Goal: Information Seeking & Learning: Learn about a topic

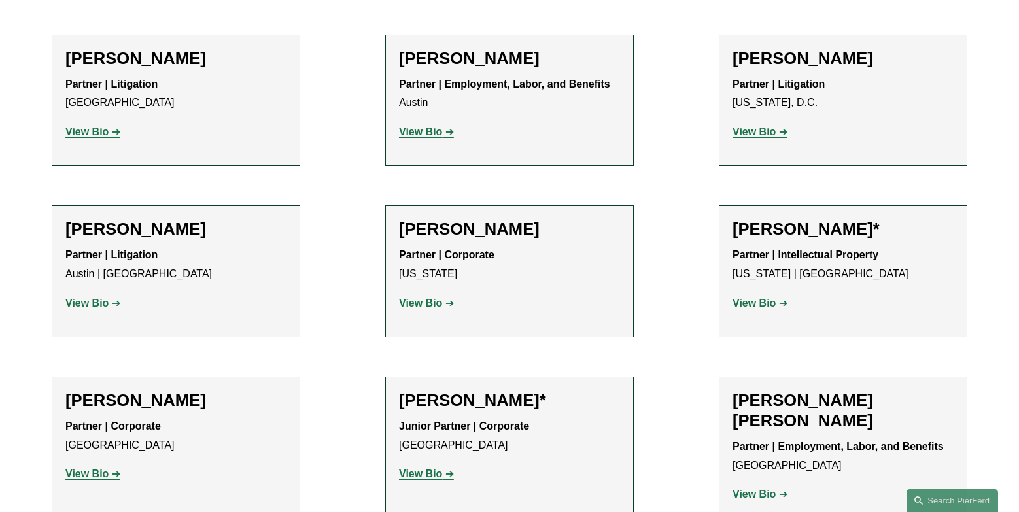
scroll to position [3785, 0]
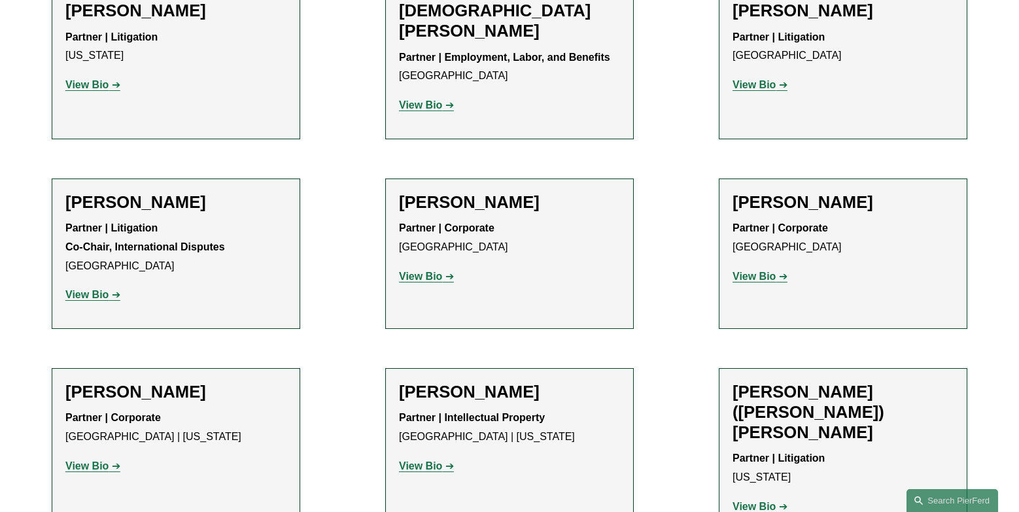
click at [427, 461] on strong "View Bio" at bounding box center [420, 466] width 43 height 11
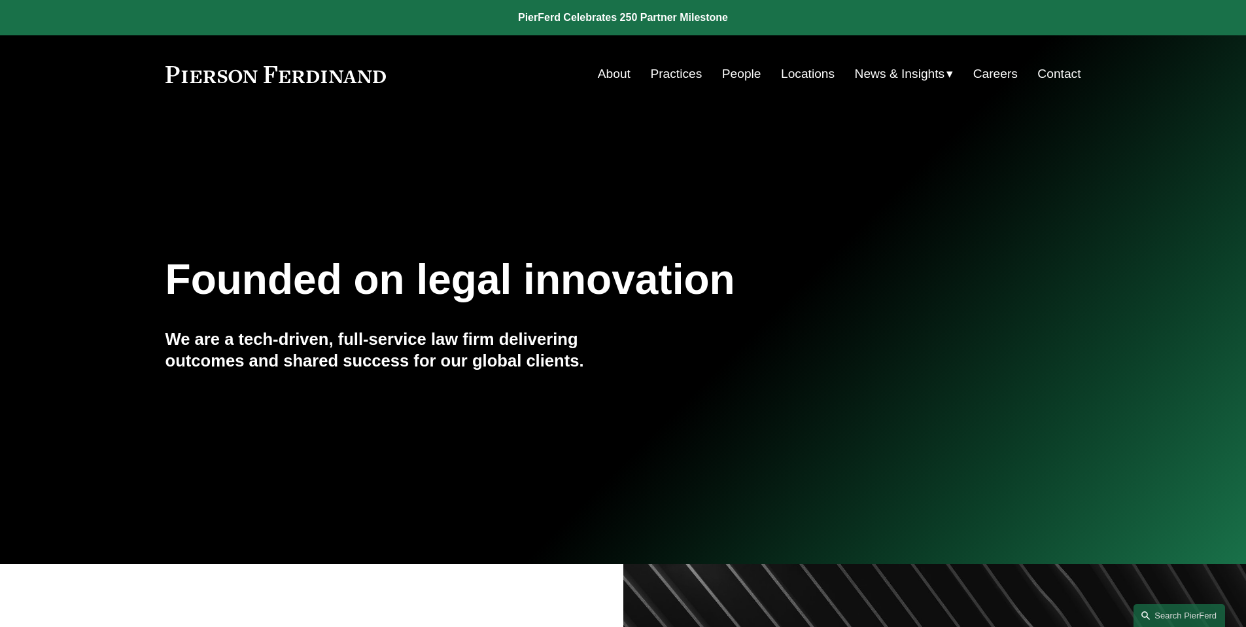
click at [733, 75] on link "People" at bounding box center [741, 73] width 39 height 25
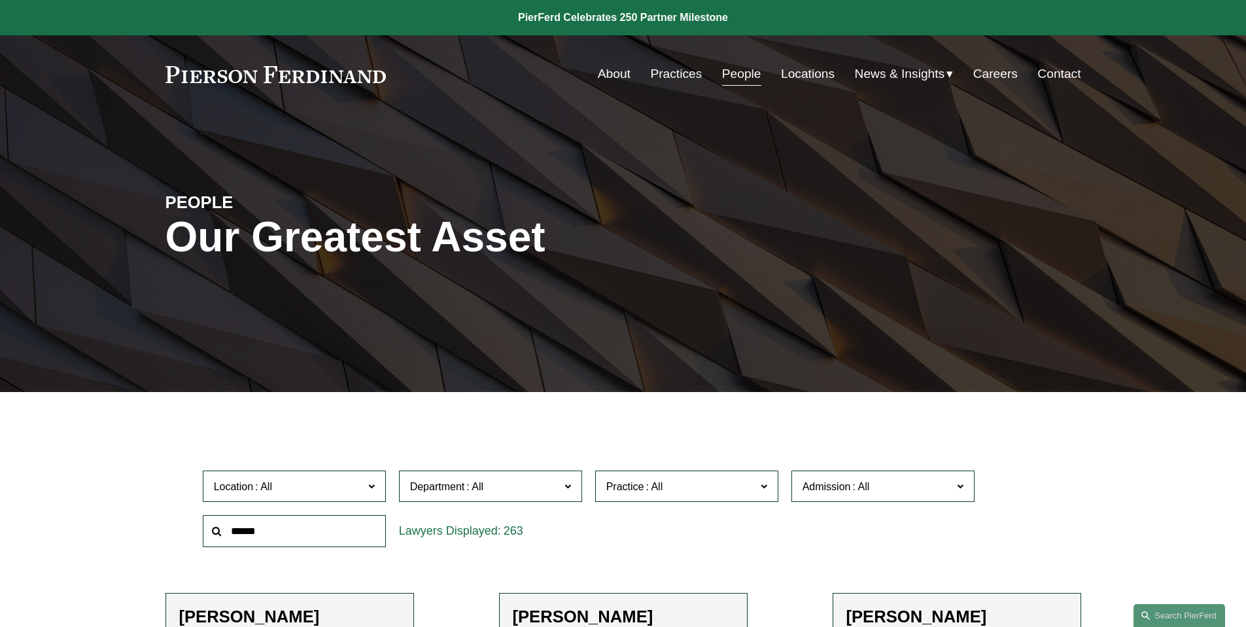
scroll to position [13340, 0]
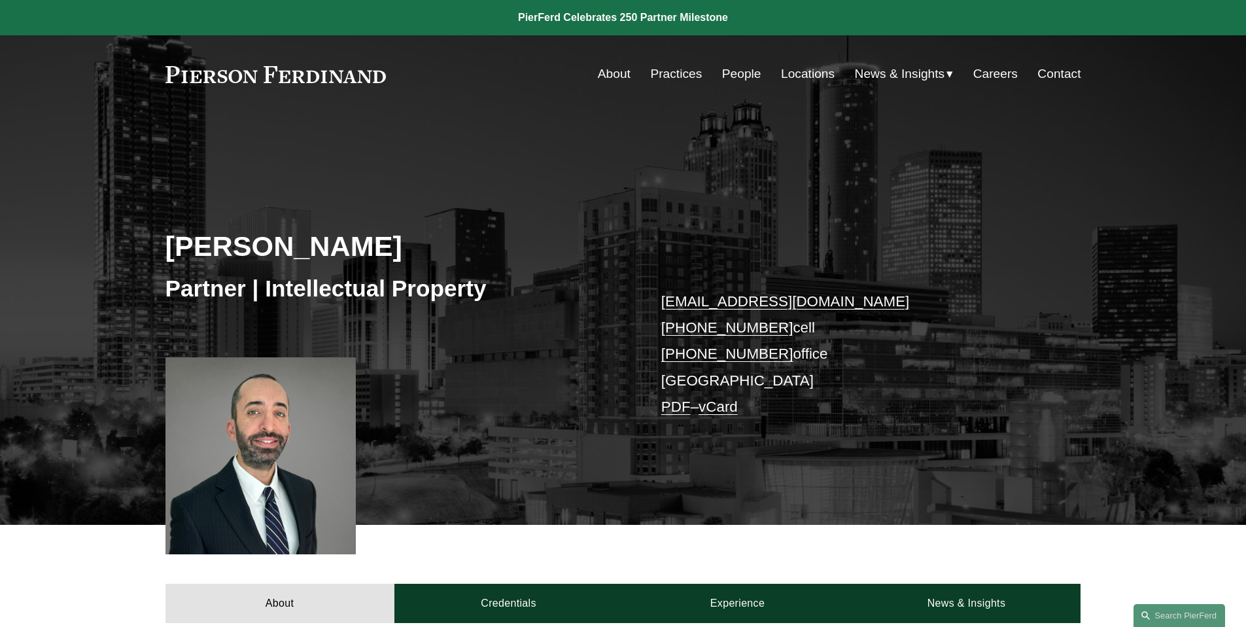
click at [738, 73] on link "People" at bounding box center [741, 73] width 39 height 25
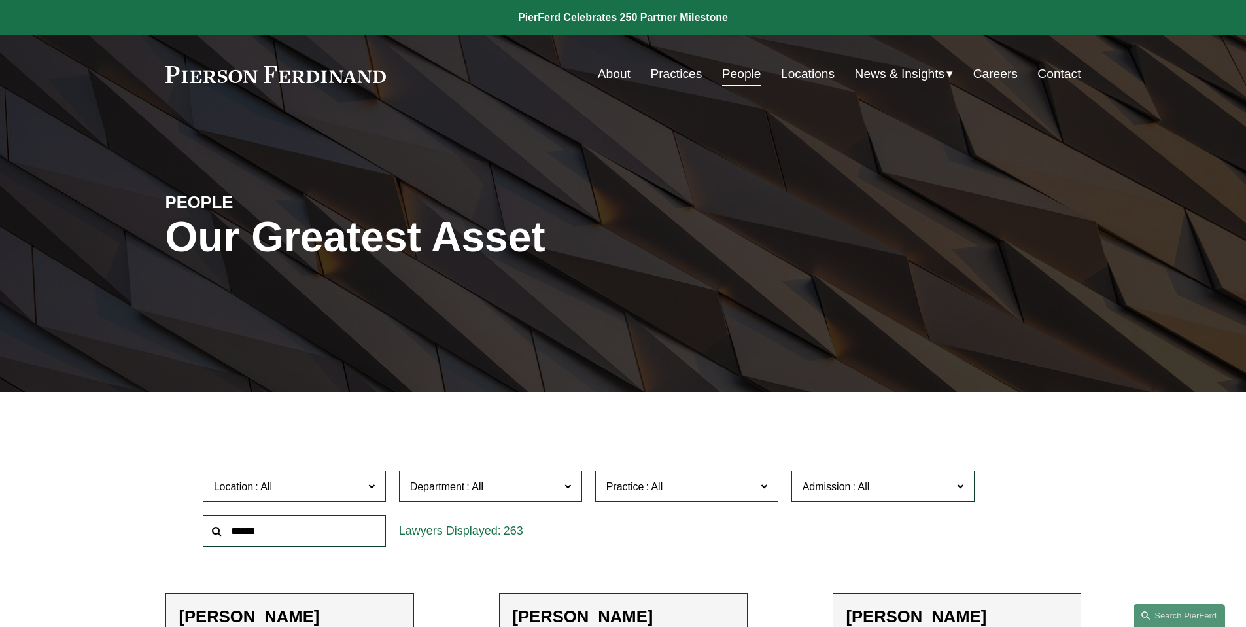
scroll to position [1199, 0]
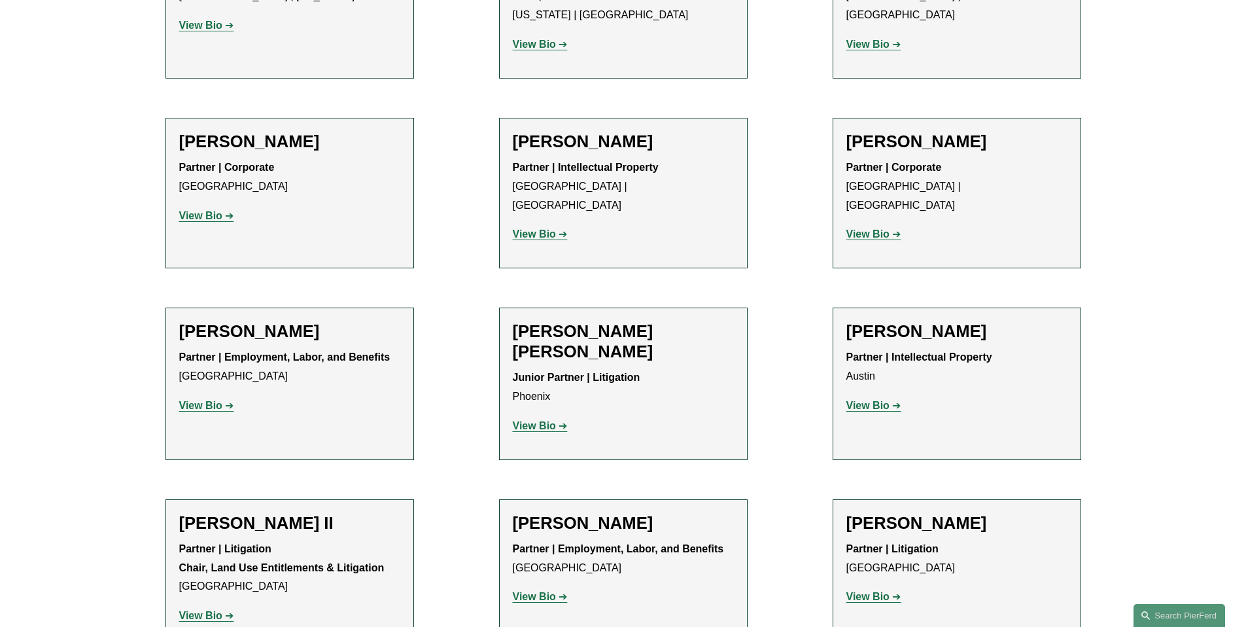
click at [884, 400] on strong "View Bio" at bounding box center [868, 405] width 43 height 11
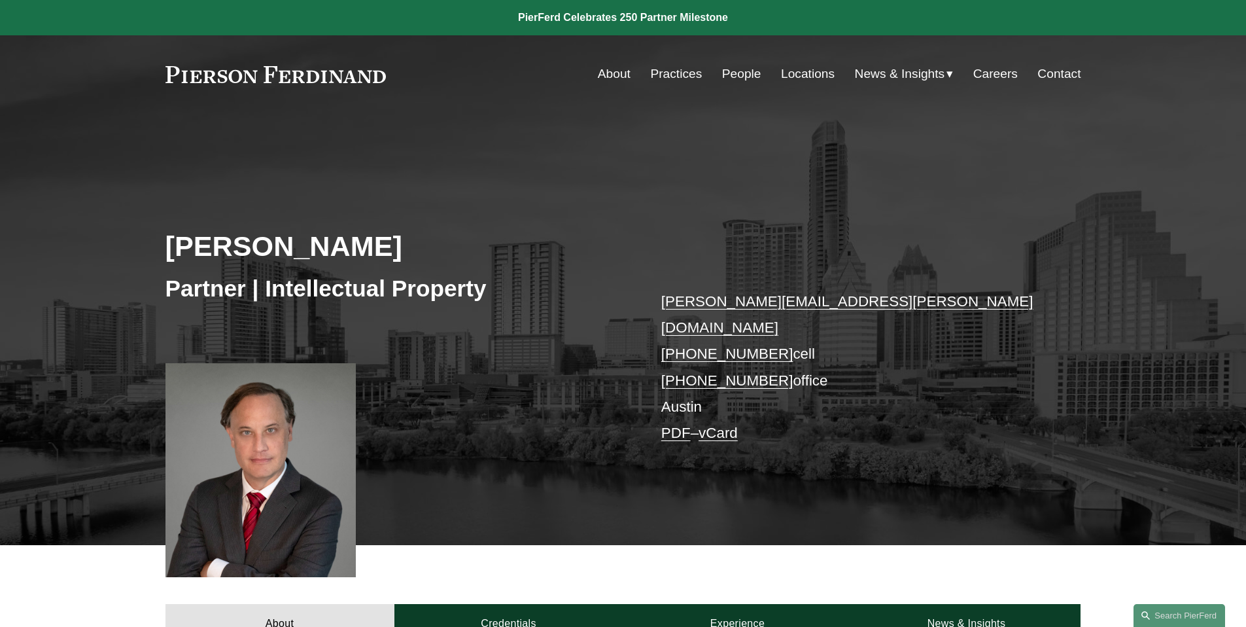
click at [729, 77] on link "People" at bounding box center [741, 73] width 39 height 25
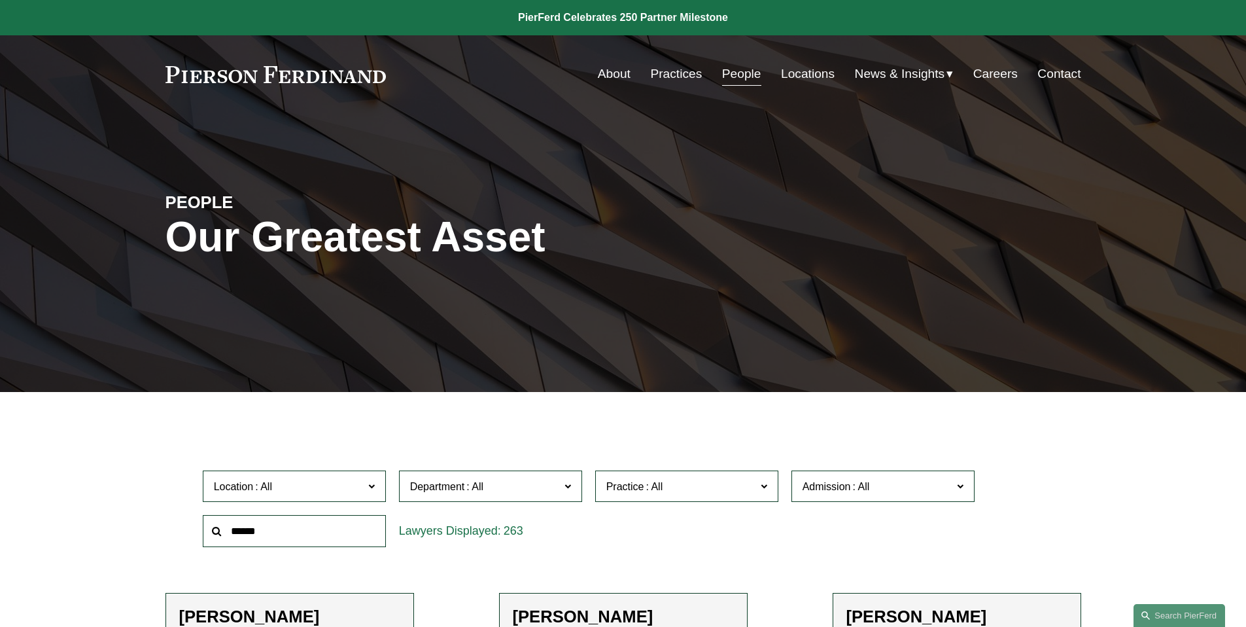
scroll to position [1749, 0]
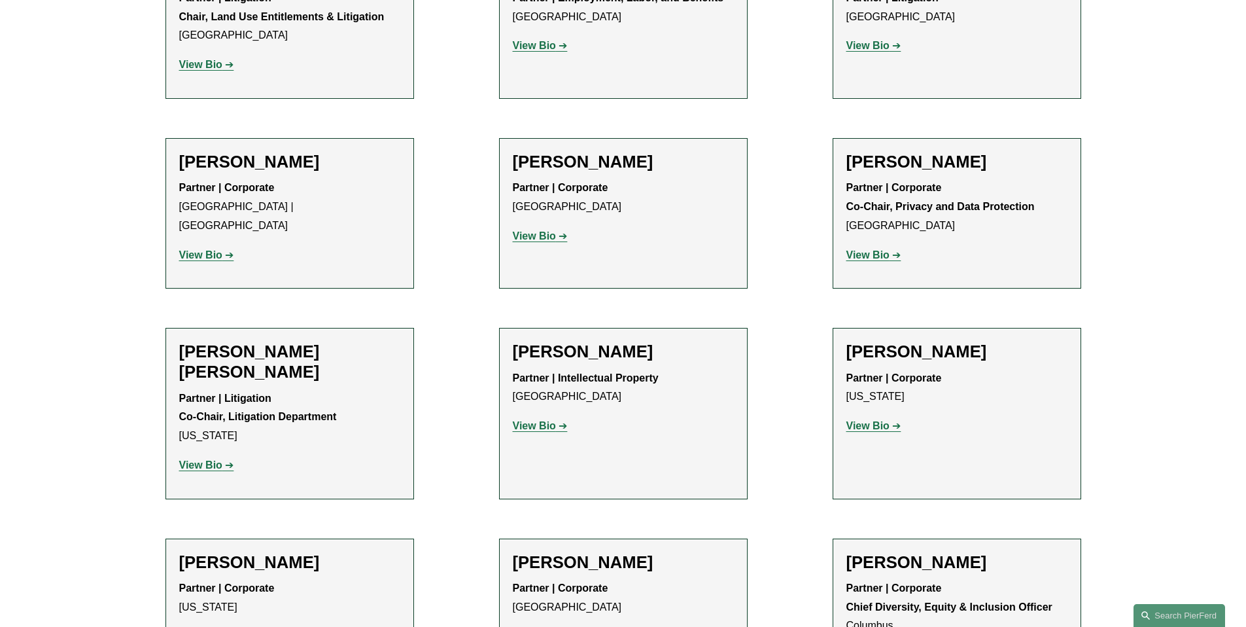
click at [529, 420] on strong "View Bio" at bounding box center [534, 425] width 43 height 11
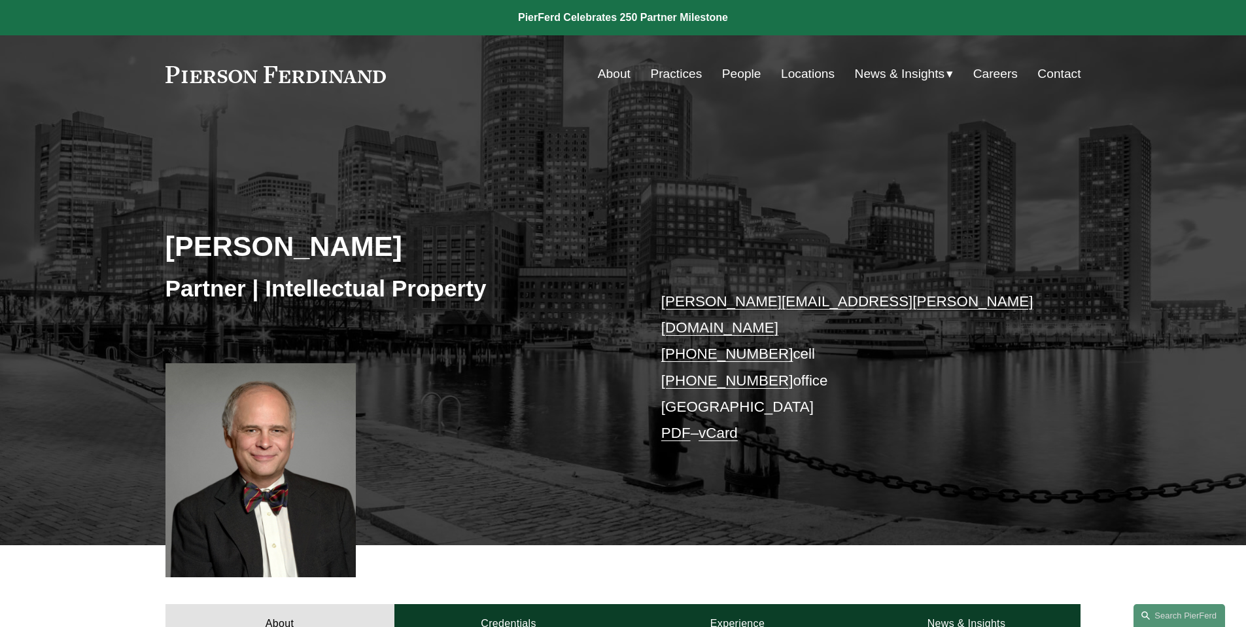
click at [740, 77] on link "People" at bounding box center [741, 73] width 39 height 25
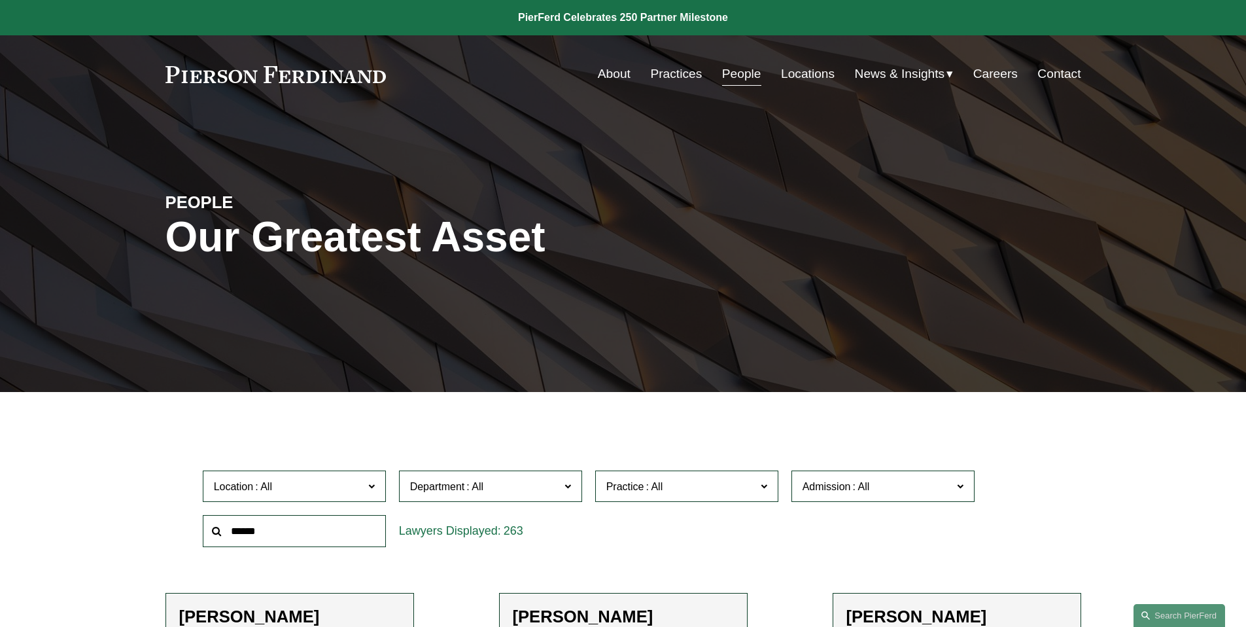
scroll to position [3194, 0]
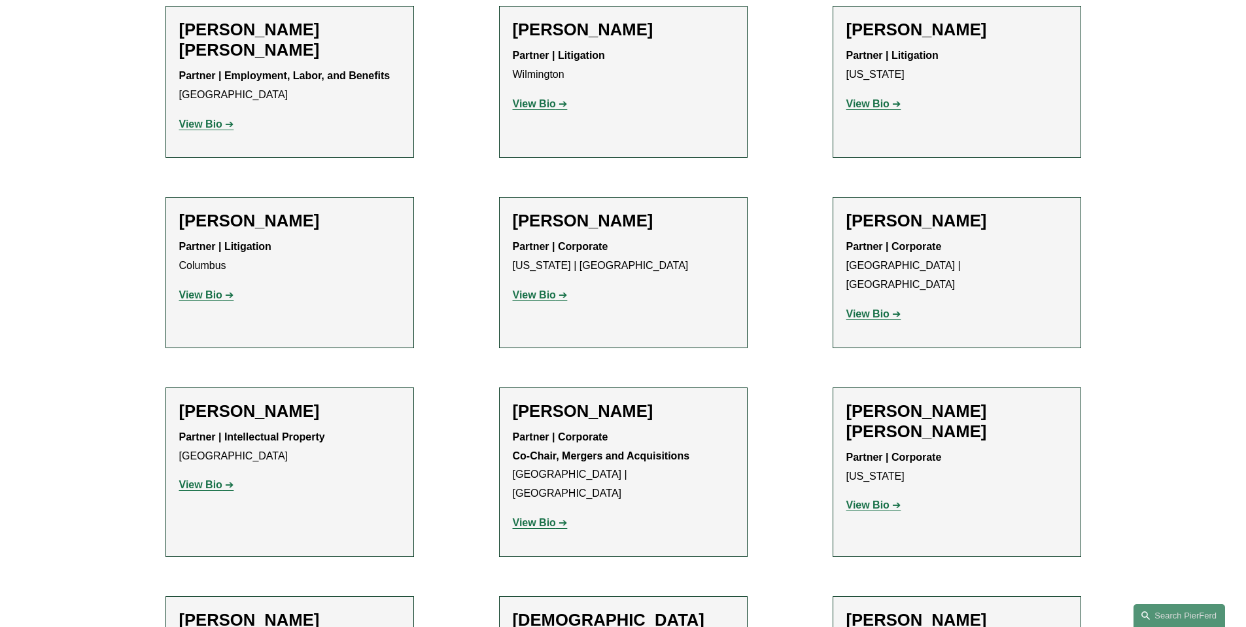
click at [212, 479] on strong "View Bio" at bounding box center [200, 484] width 43 height 11
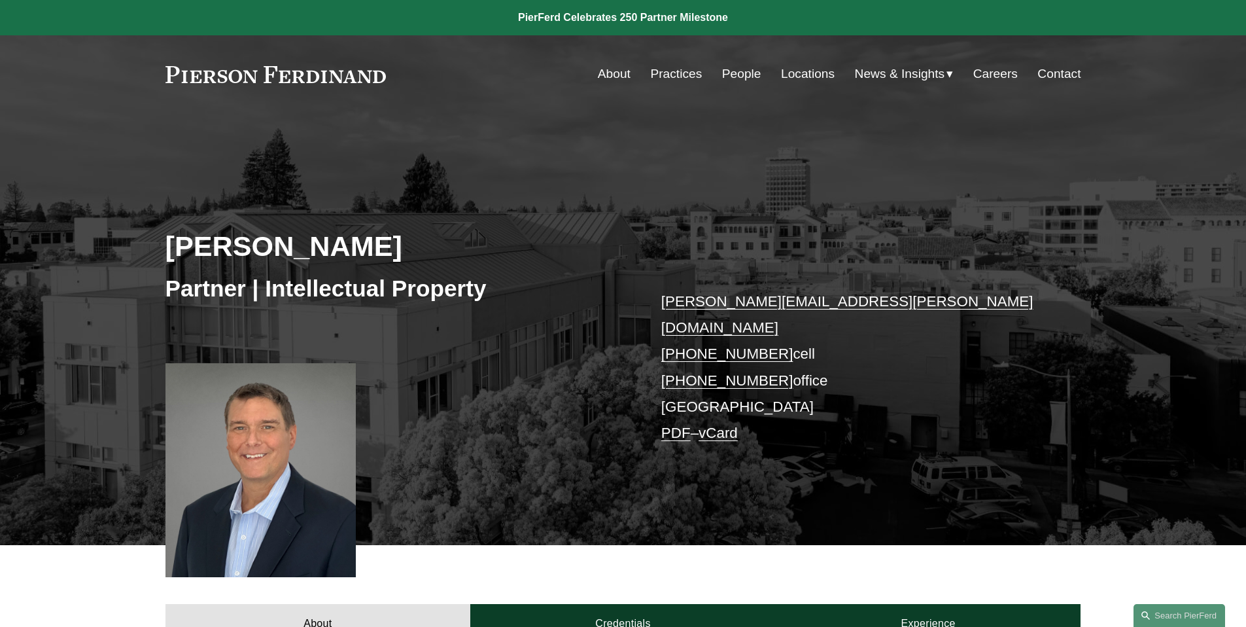
click at [737, 75] on link "People" at bounding box center [741, 73] width 39 height 25
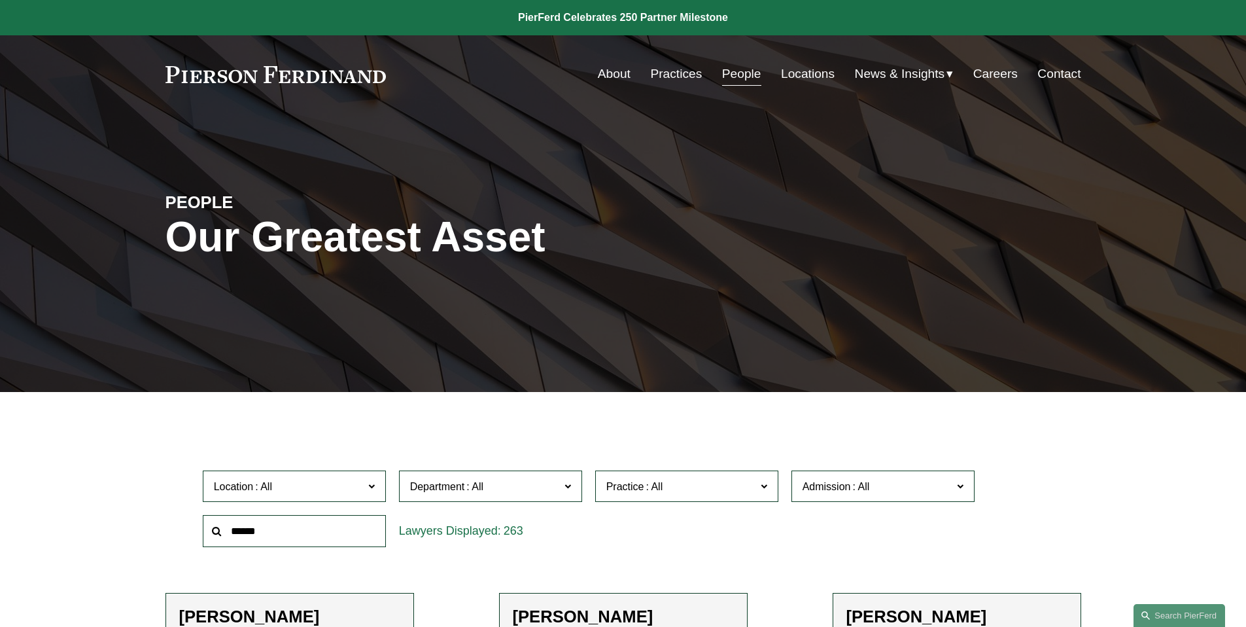
scroll to position [3745, 0]
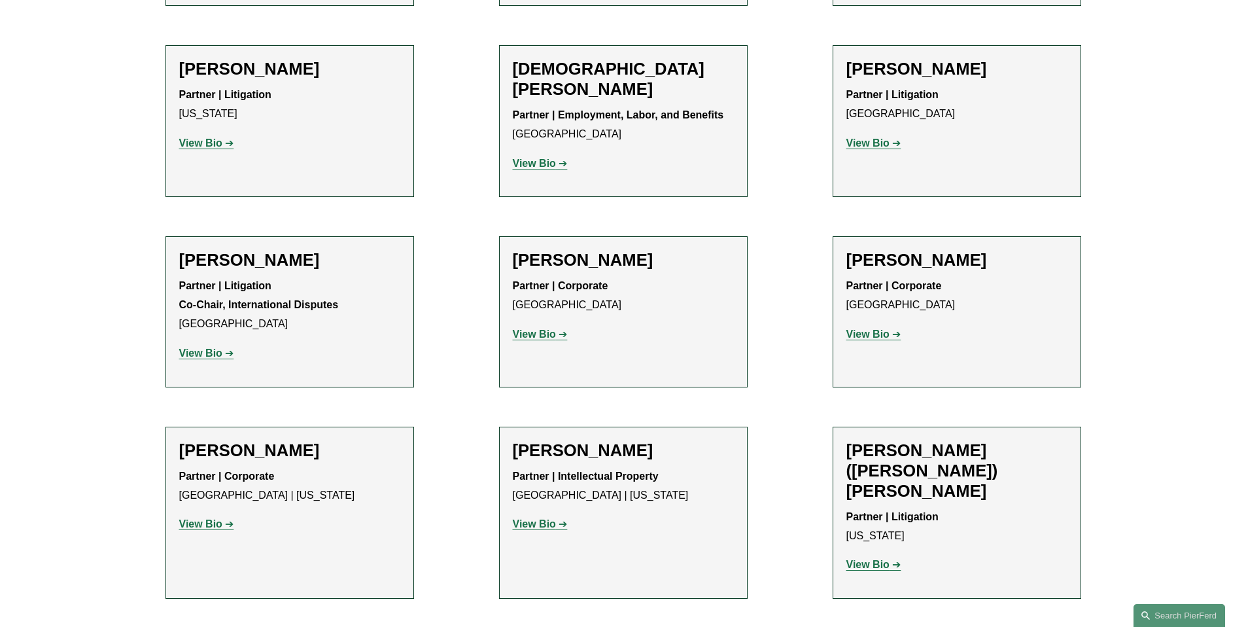
click at [552, 518] on strong "View Bio" at bounding box center [534, 523] width 43 height 11
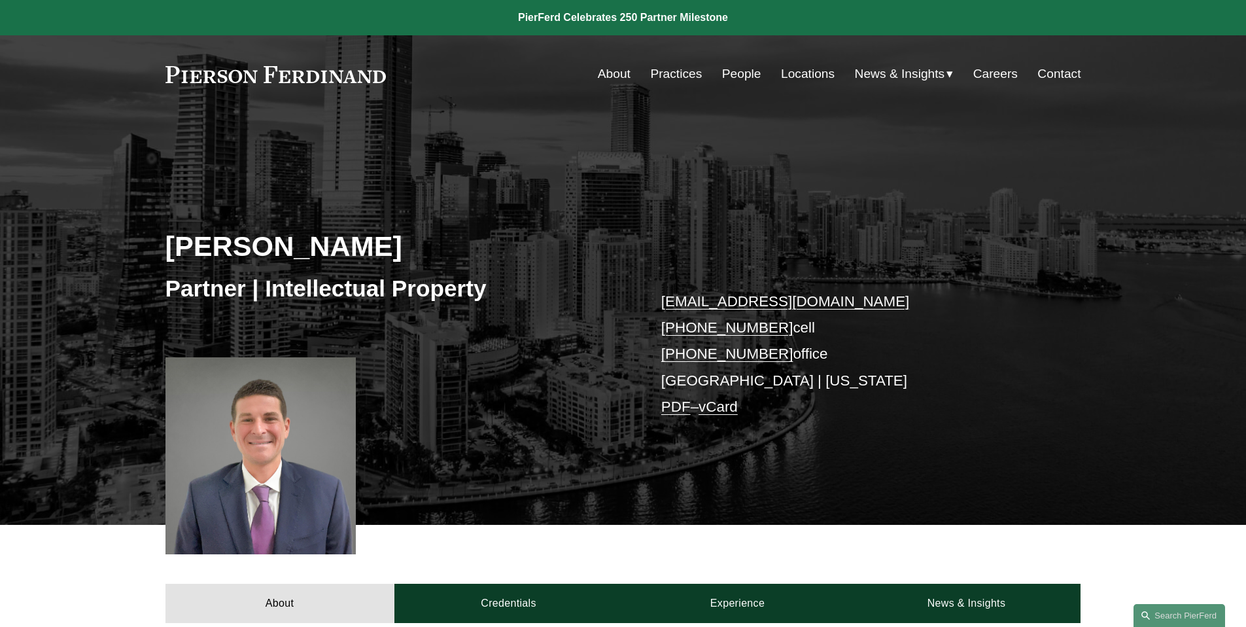
click at [726, 73] on link "People" at bounding box center [741, 73] width 39 height 25
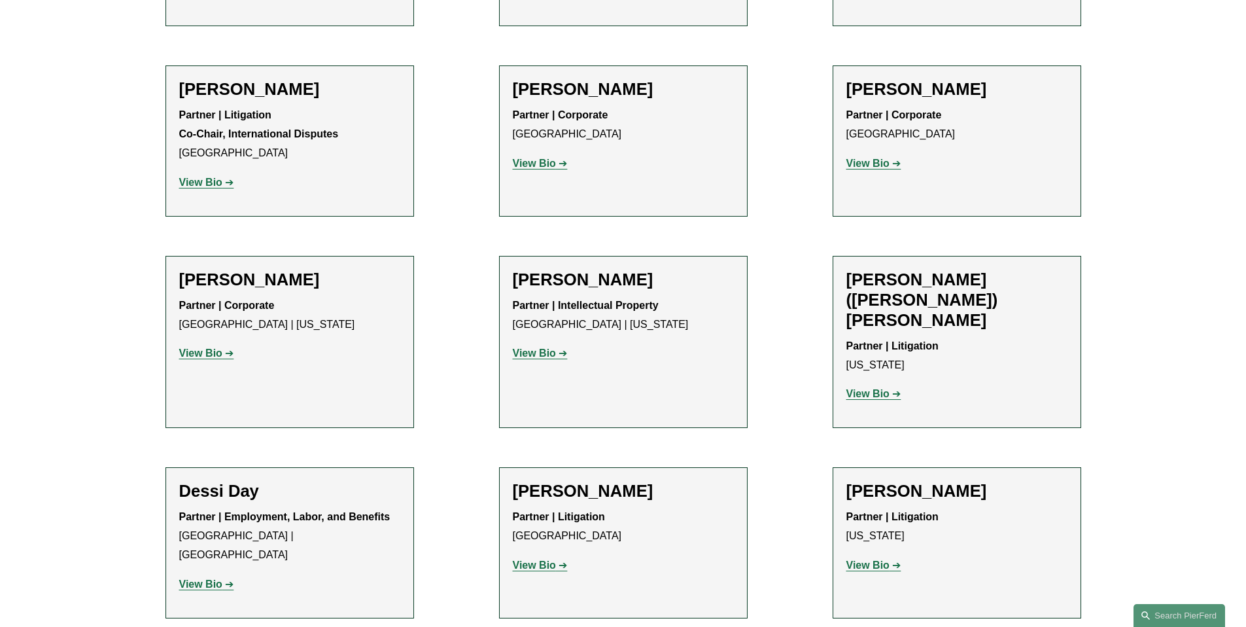
scroll to position [6481, 0]
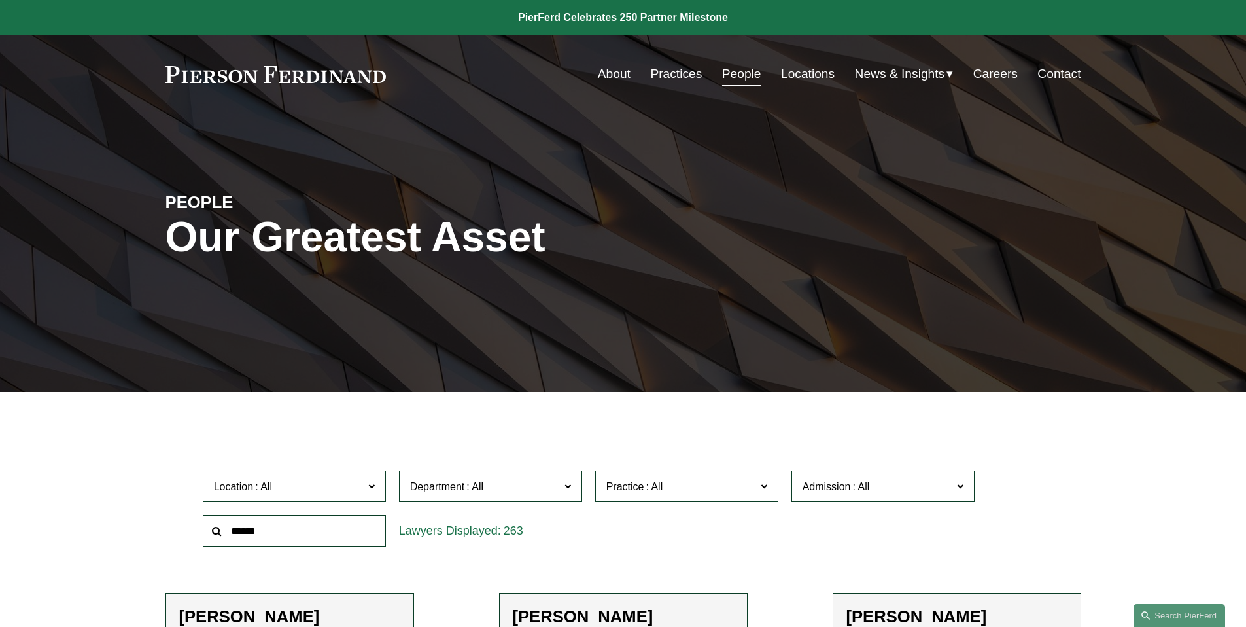
scroll to position [7716, 0]
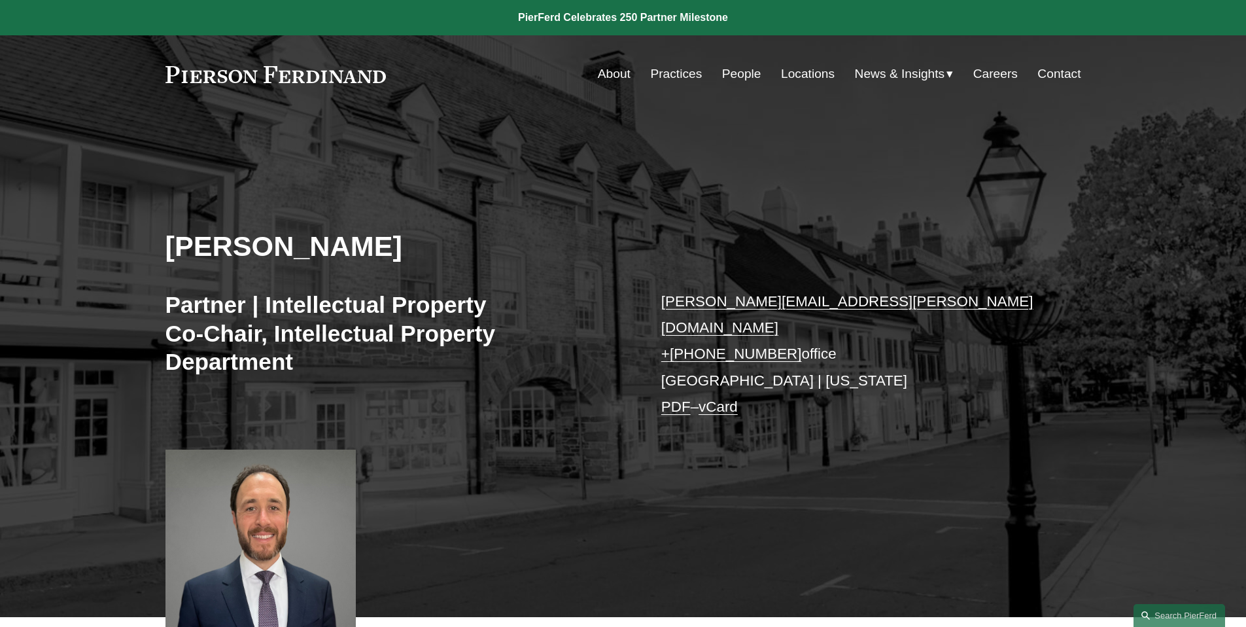
click at [739, 78] on link "People" at bounding box center [741, 73] width 39 height 25
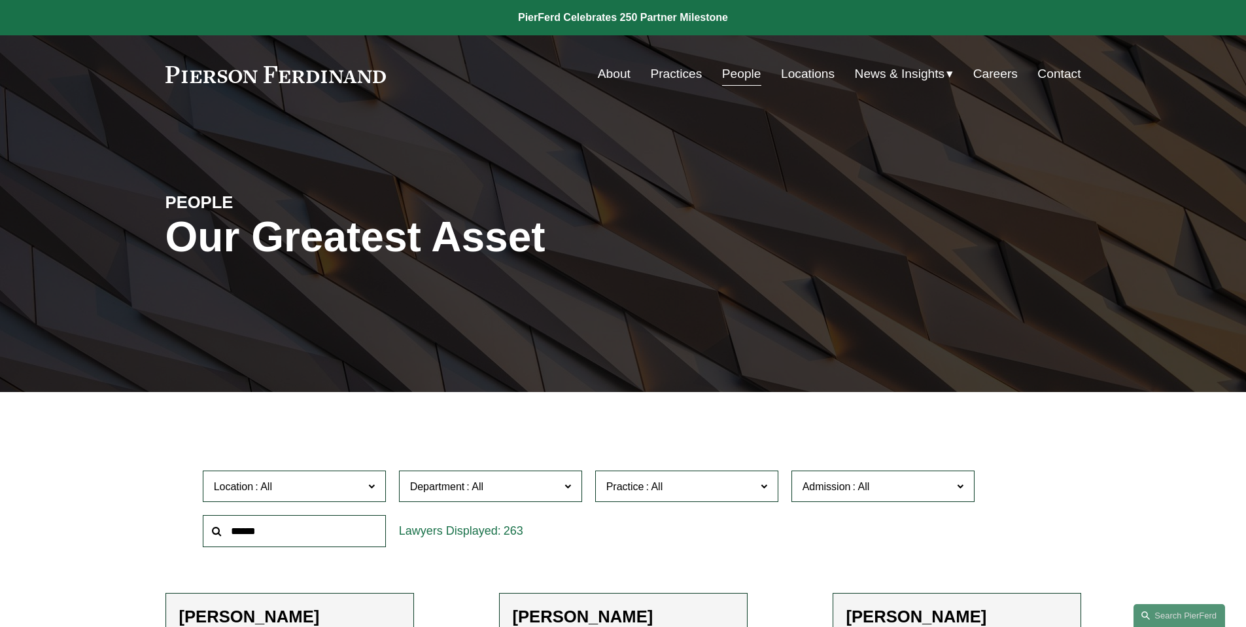
scroll to position [8058, 0]
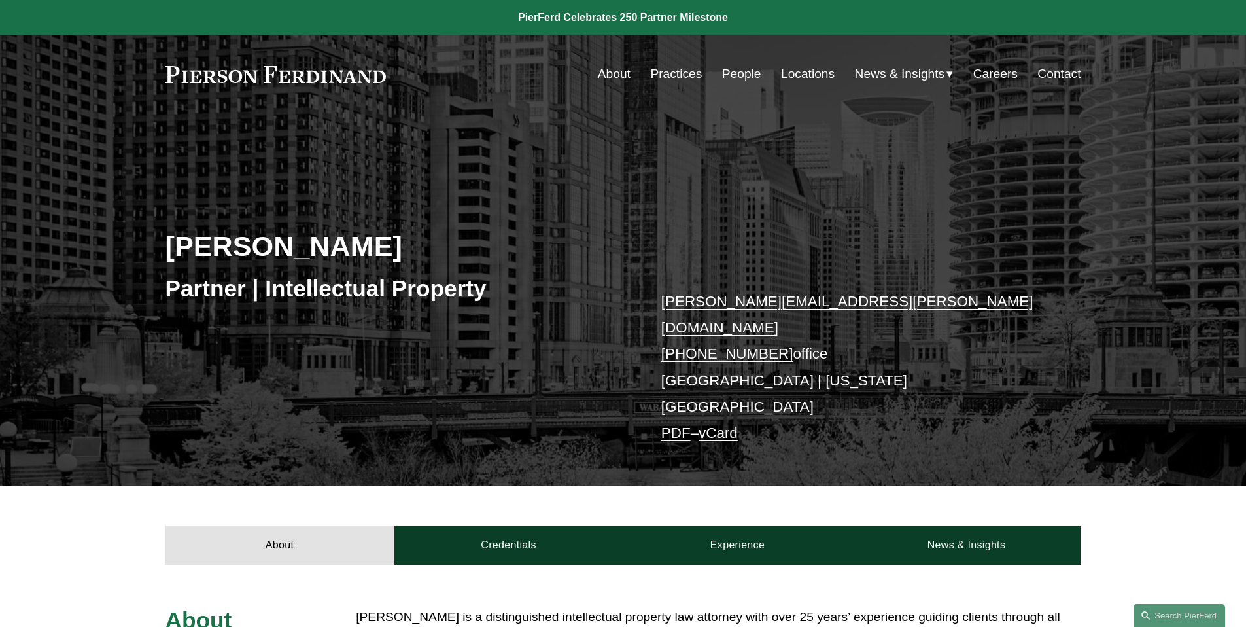
click at [733, 74] on link "People" at bounding box center [741, 73] width 39 height 25
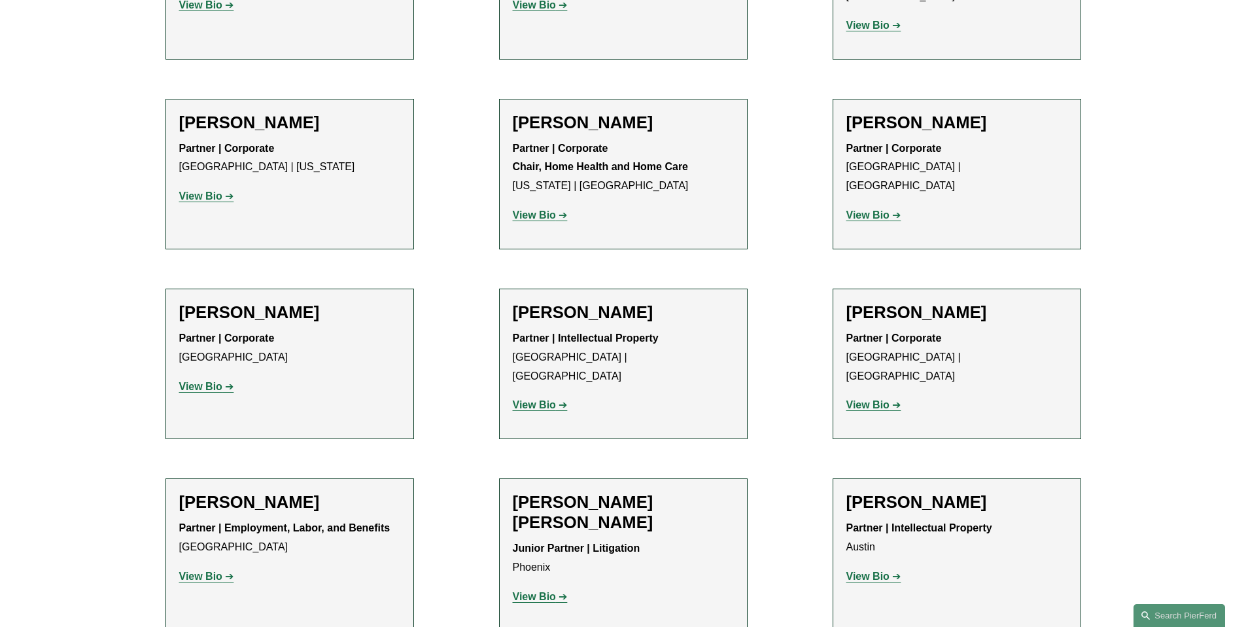
scroll to position [9161, 0]
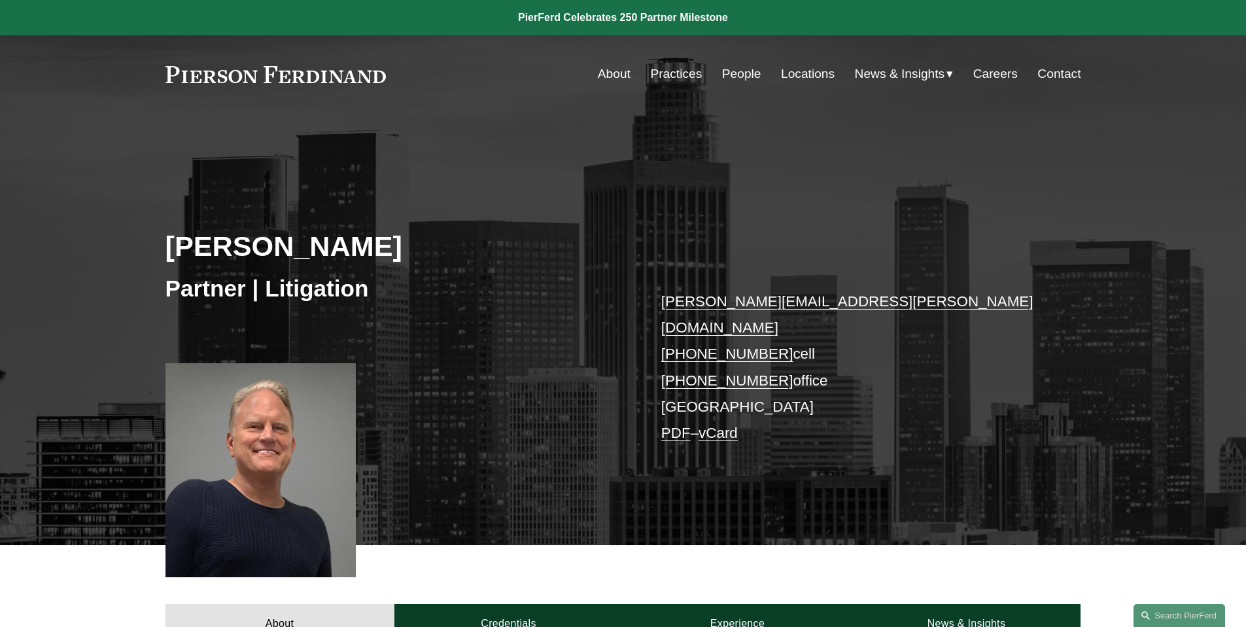
click at [748, 74] on link "People" at bounding box center [741, 73] width 39 height 25
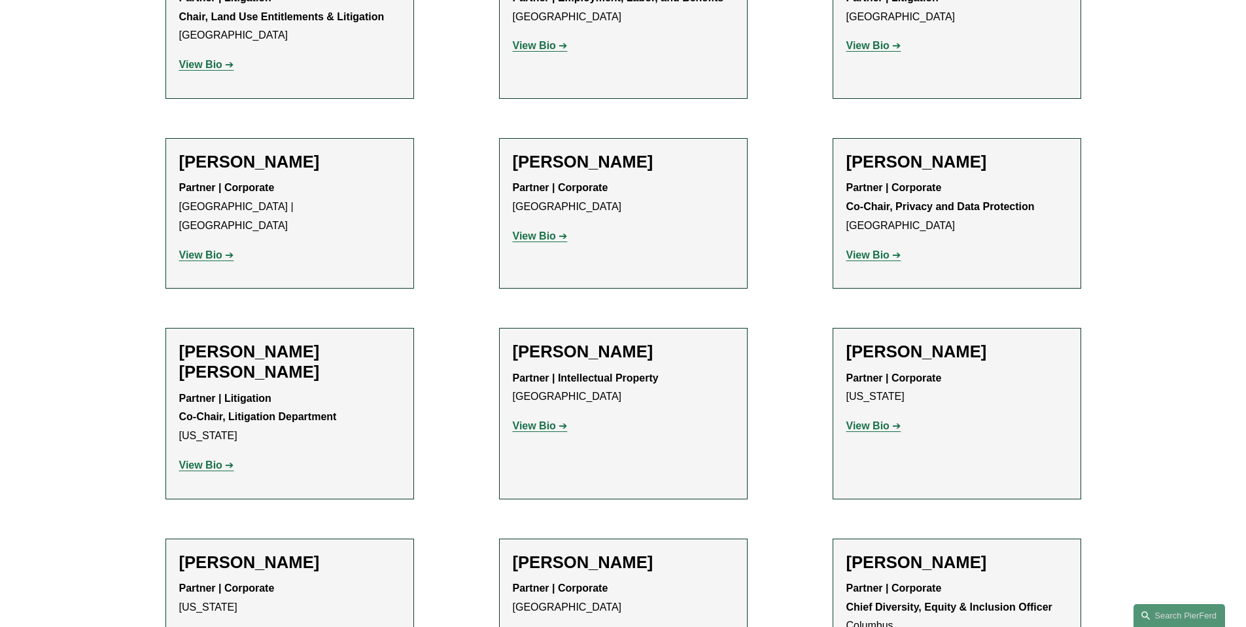
scroll to position [10985, 0]
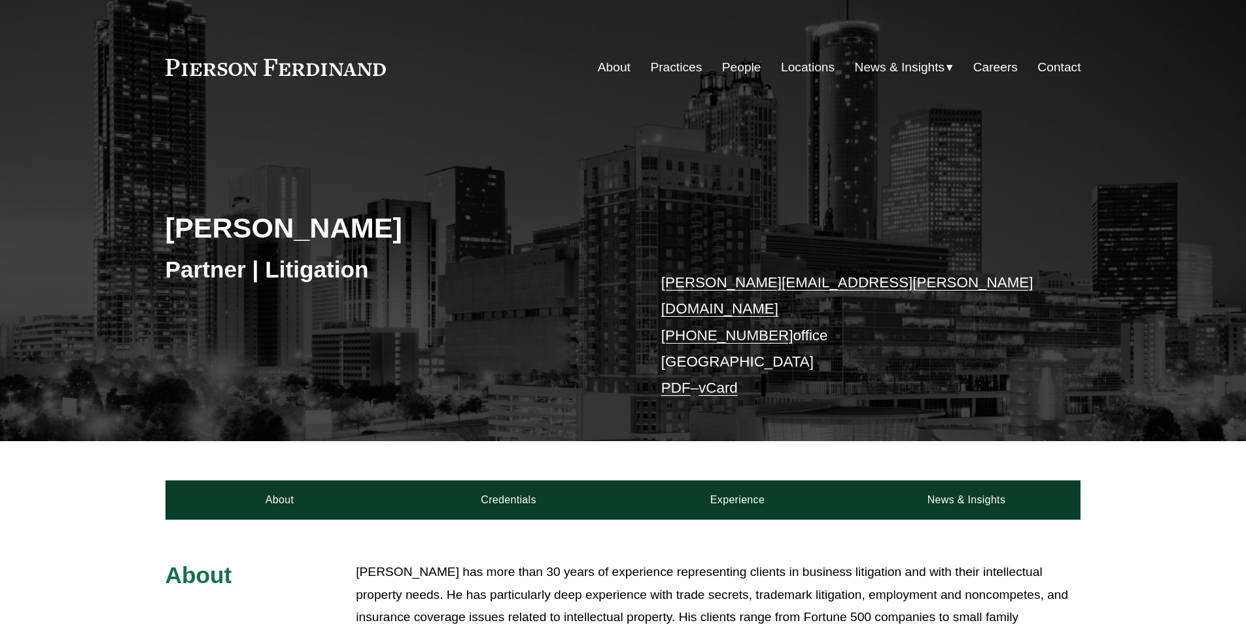
click at [867, 388] on div "David L. Pardue Partner | Litigation david.pardue@pierferd.com +1.678.214.3293 …" at bounding box center [623, 286] width 1246 height 309
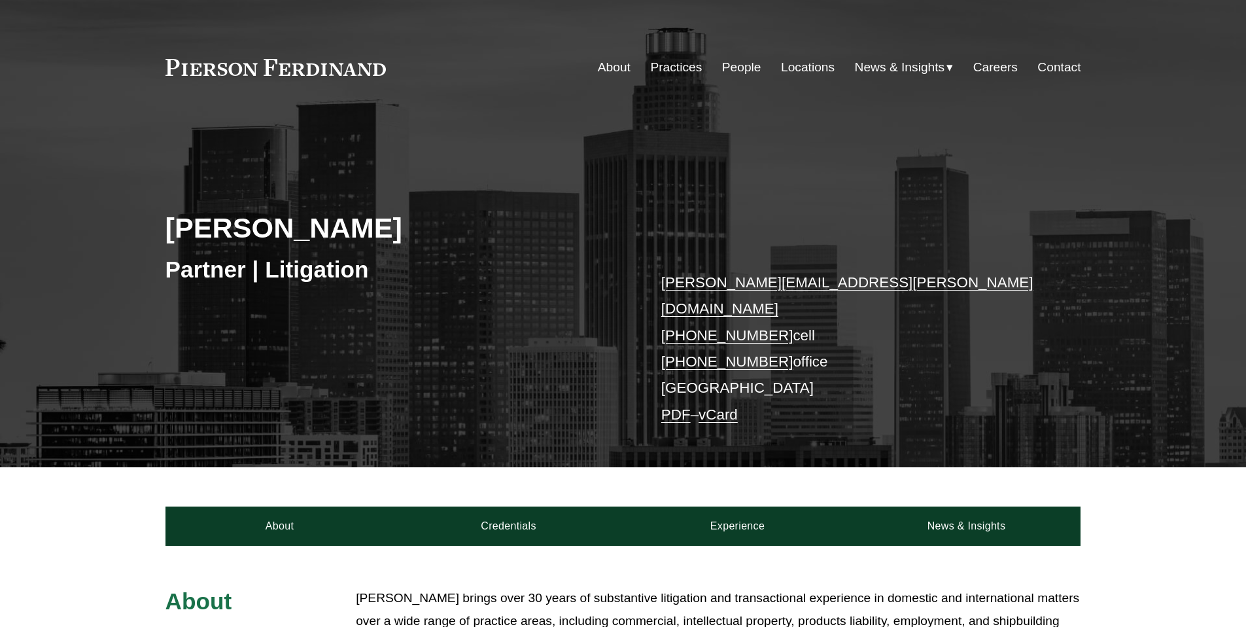
click at [857, 392] on p "[PERSON_NAME][EMAIL_ADDRESS][PERSON_NAME][DOMAIN_NAME] [PHONE_NUMBER] cell [PHO…" at bounding box center [851, 349] width 381 height 158
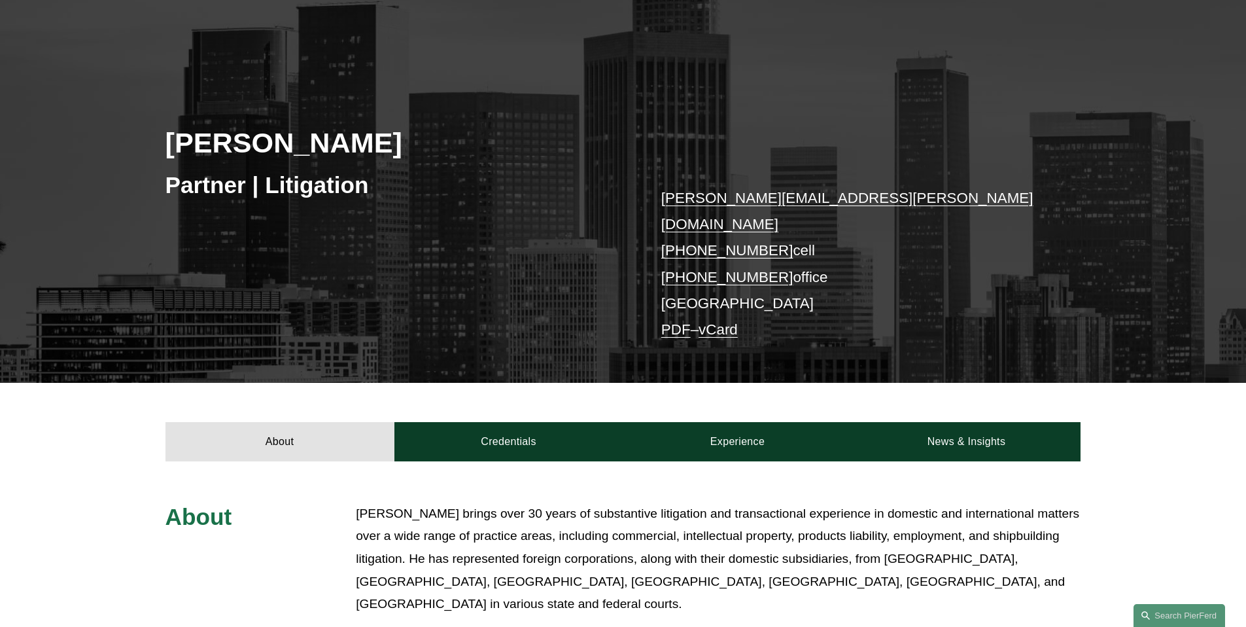
scroll to position [113, 0]
